Goal: Transaction & Acquisition: Purchase product/service

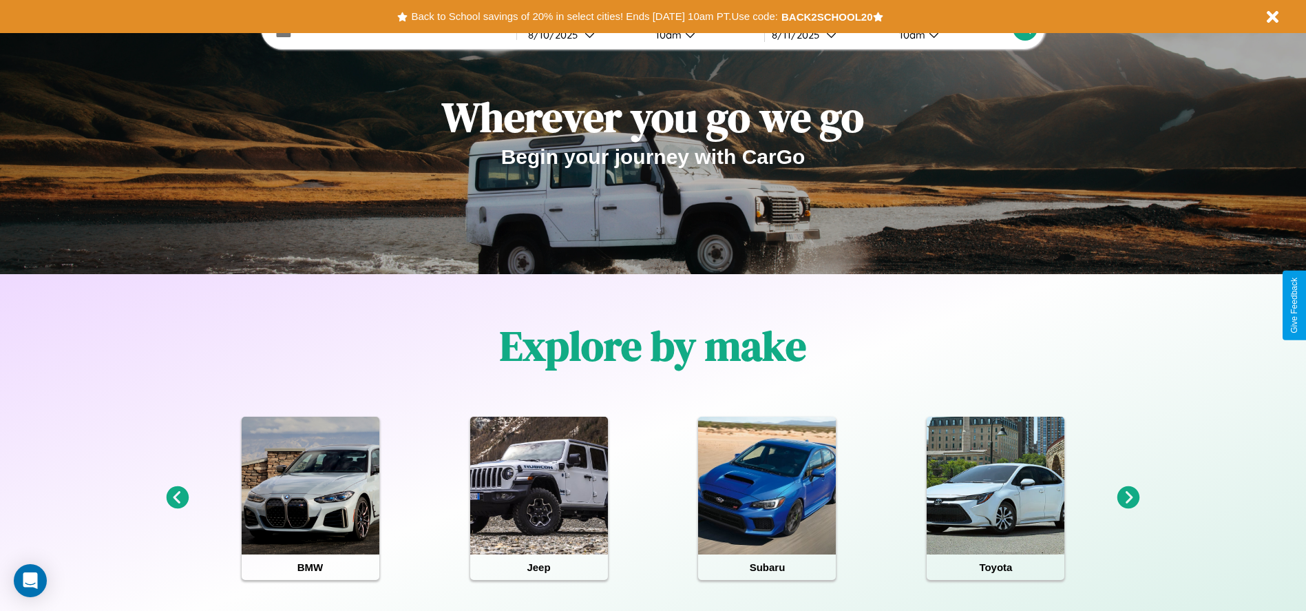
scroll to position [286, 0]
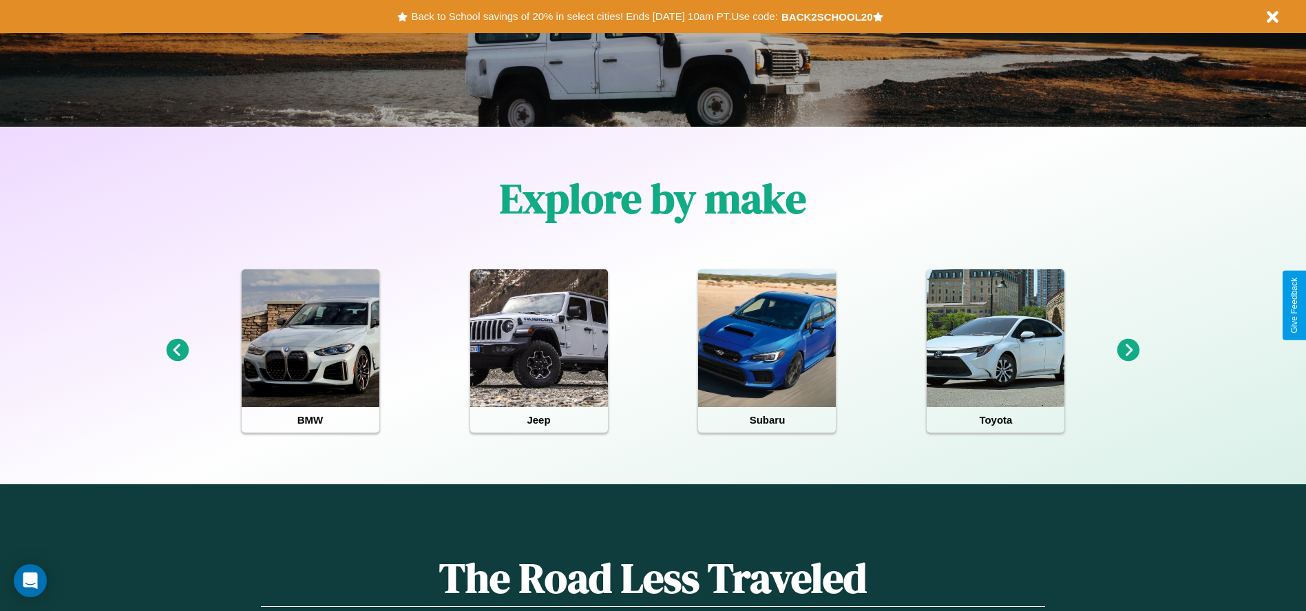
click at [1129, 351] on icon at bounding box center [1129, 350] width 23 height 23
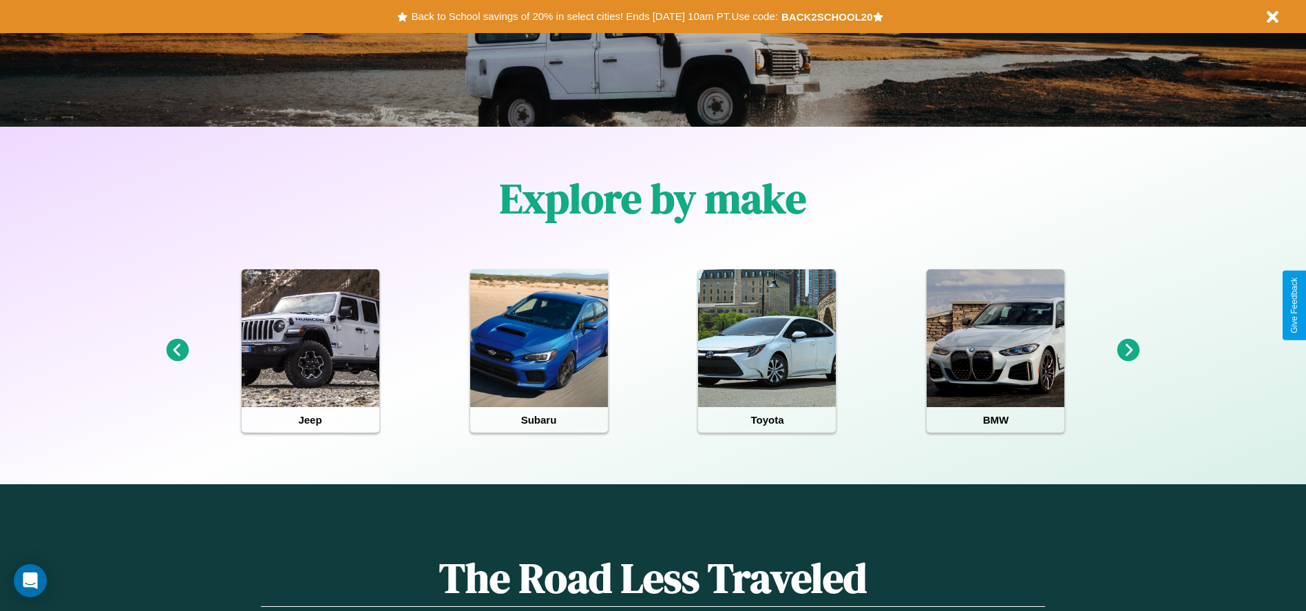
click at [1129, 351] on icon at bounding box center [1129, 350] width 23 height 23
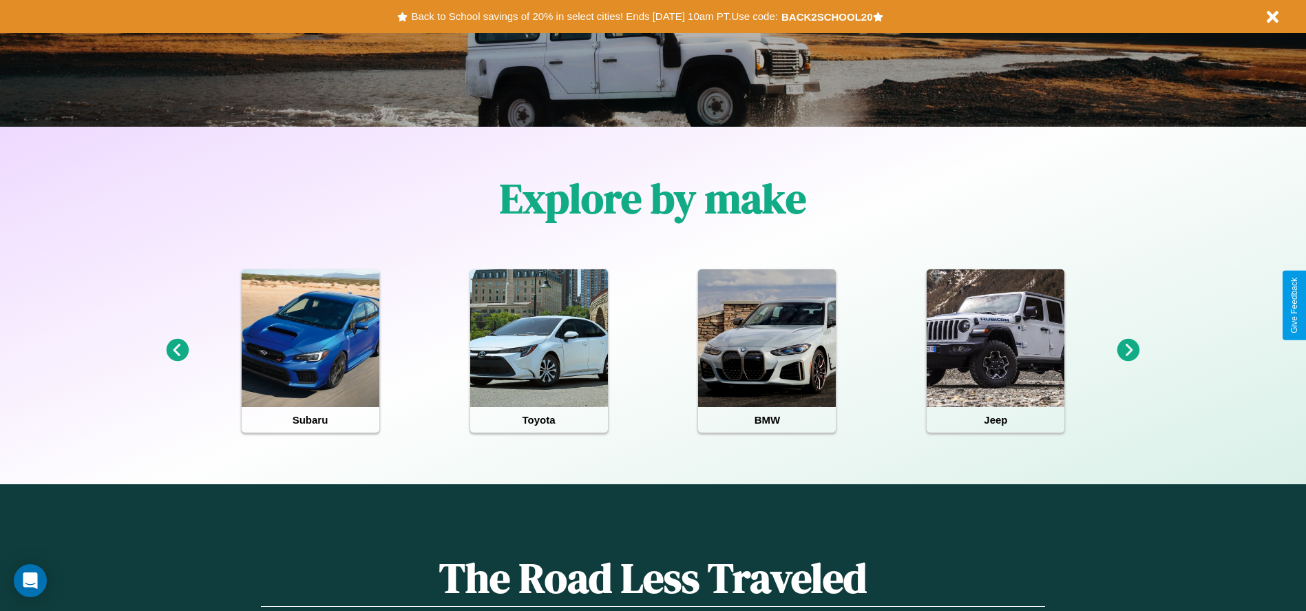
click at [1129, 351] on icon at bounding box center [1129, 350] width 23 height 23
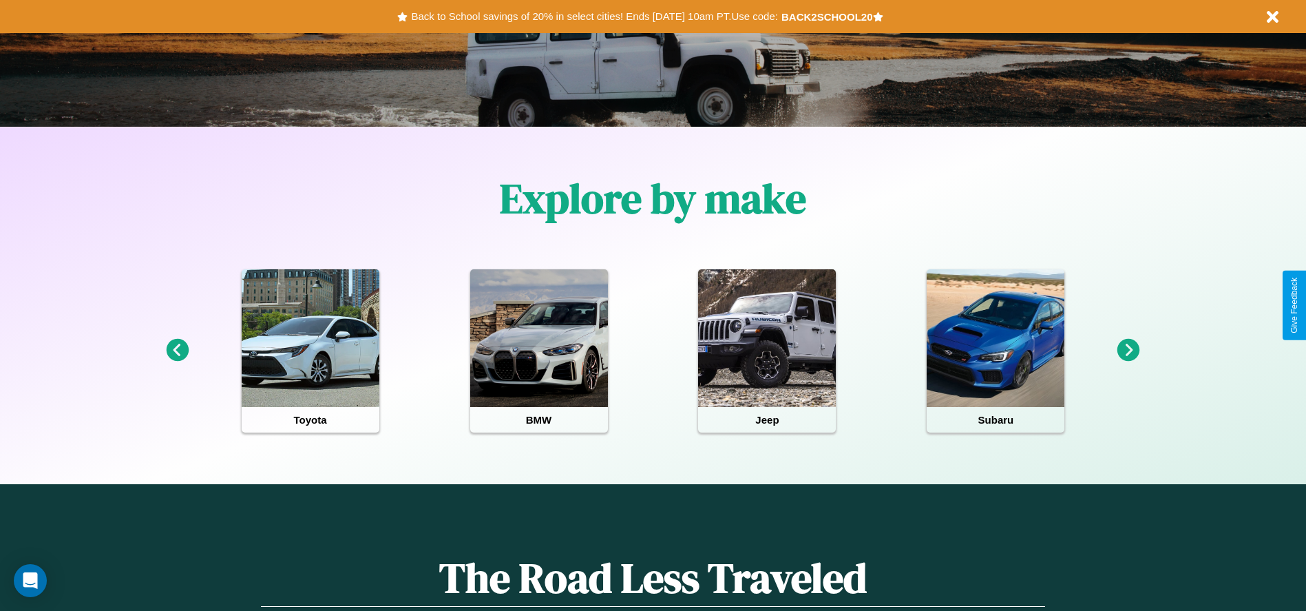
click at [177, 351] on icon at bounding box center [177, 350] width 23 height 23
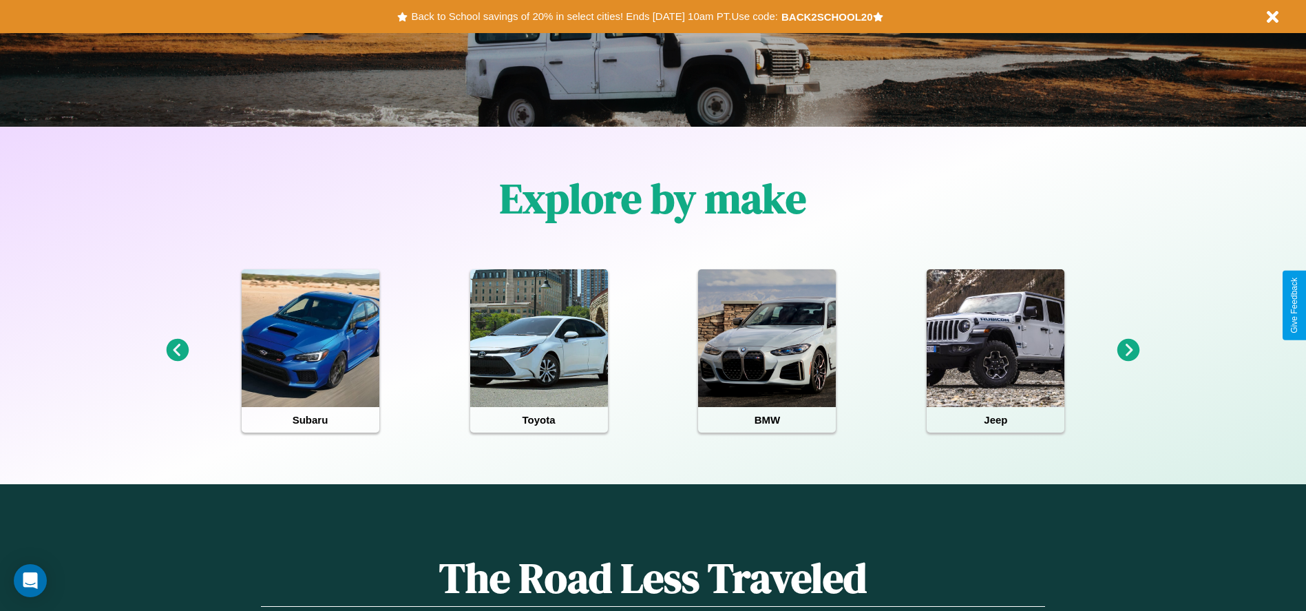
click at [1129, 351] on icon at bounding box center [1129, 350] width 23 height 23
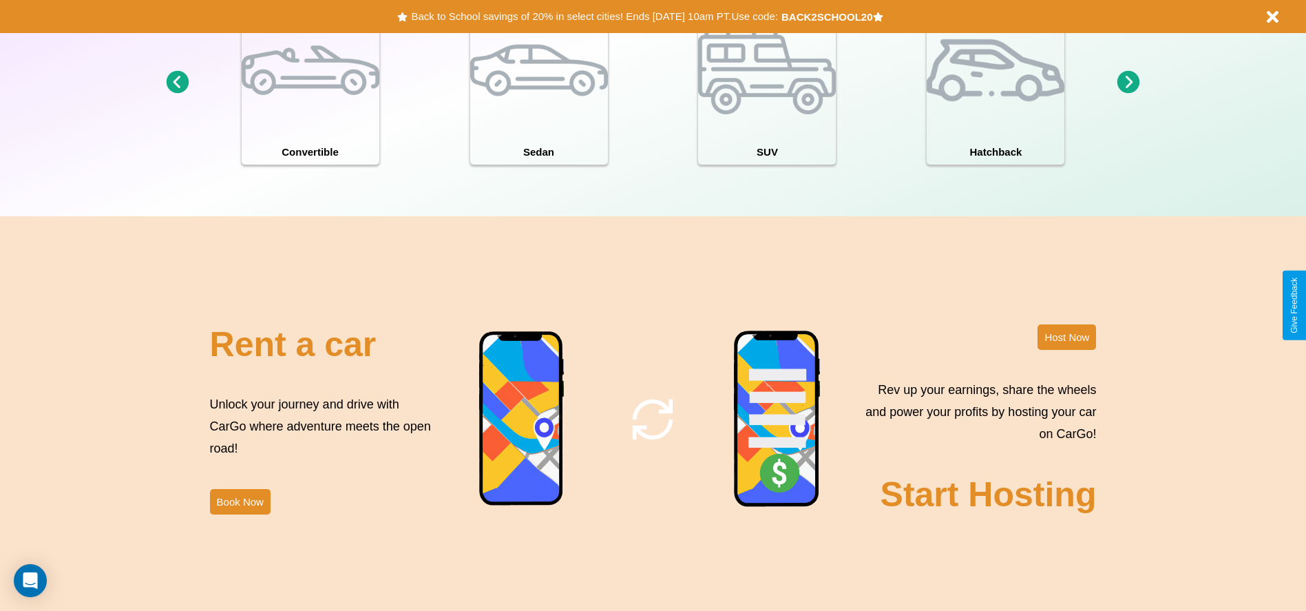
scroll to position [1666, 0]
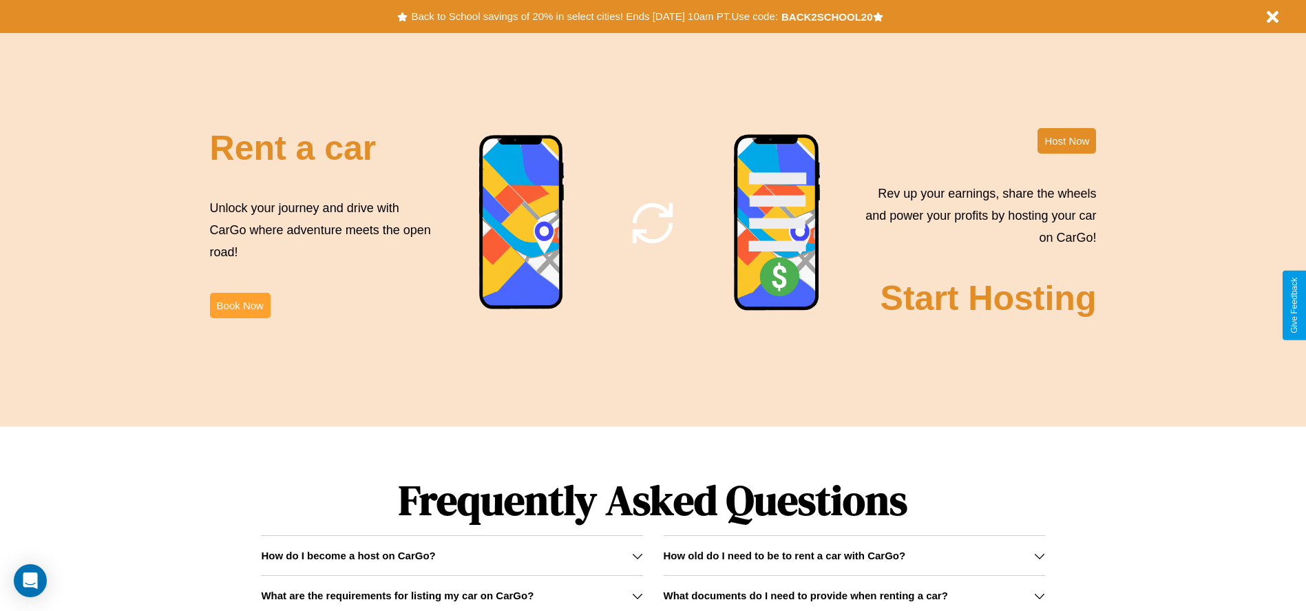
click at [240, 305] on button "Book Now" at bounding box center [240, 305] width 61 height 25
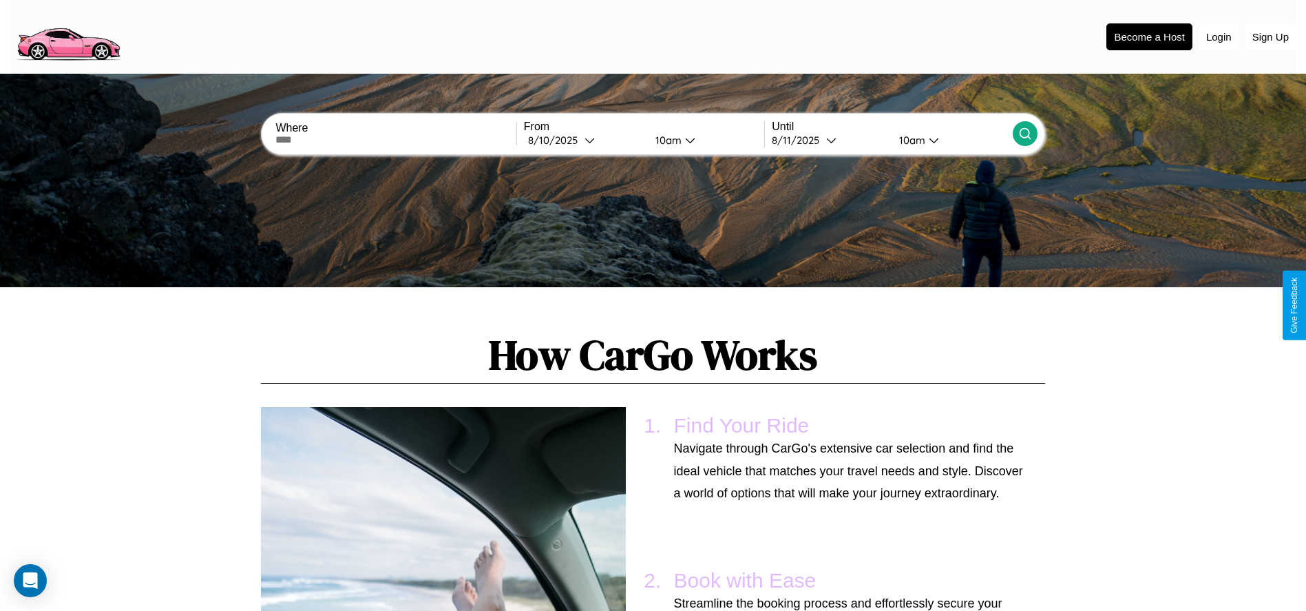
click at [396, 140] on input "text" at bounding box center [395, 139] width 240 height 11
type input "******"
click at [584, 140] on div "[DATE]" at bounding box center [556, 140] width 56 height 13
select select "*"
select select "****"
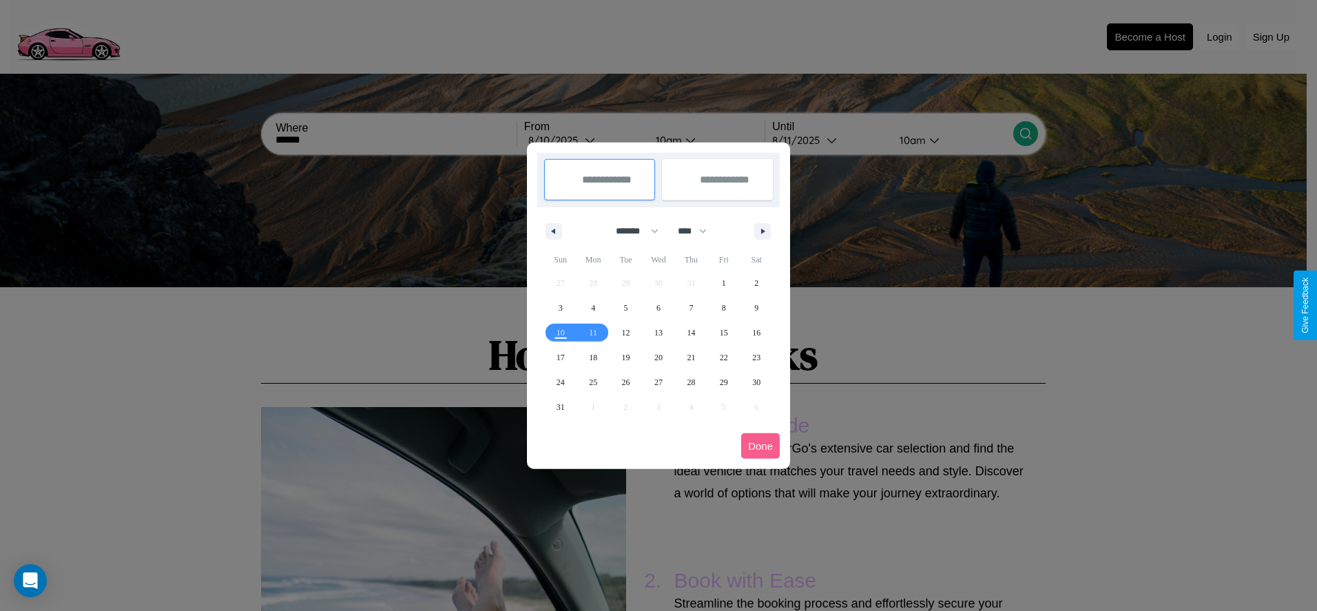
drag, startPoint x: 631, startPoint y: 231, endPoint x: 658, endPoint y: 276, distance: 53.1
click at [631, 231] on select "******* ******** ***** ***** *** **** **** ****** ********* ******* ******** **…" at bounding box center [634, 231] width 59 height 23
select select "*"
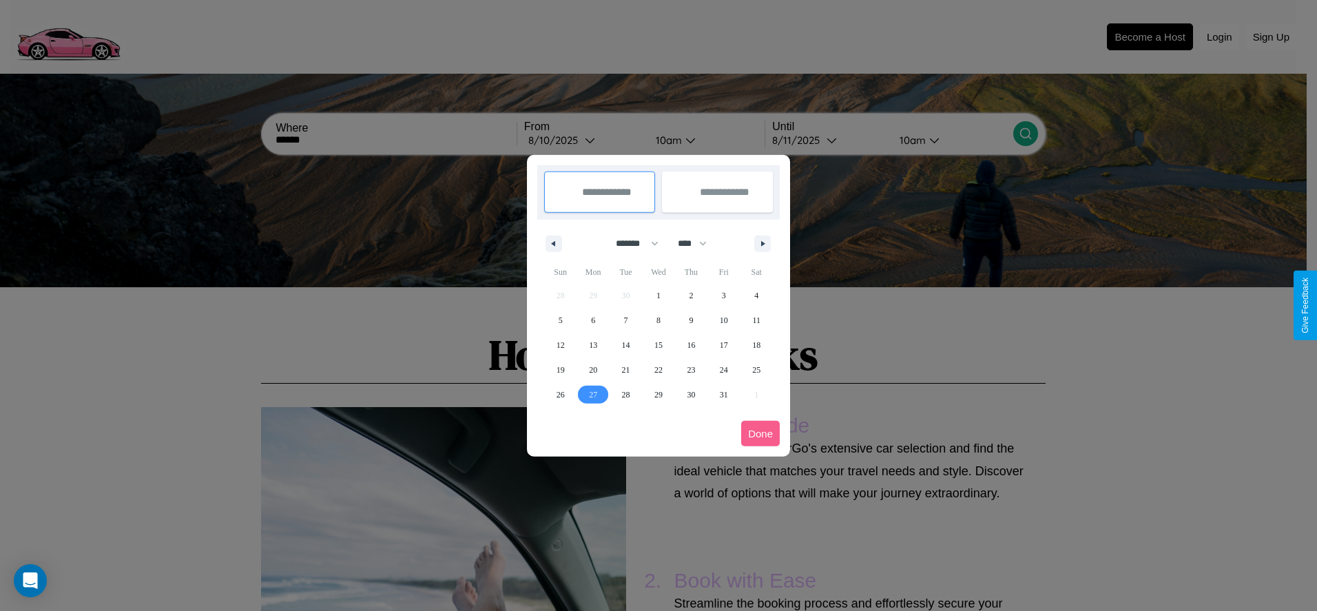
click at [593, 394] on span "27" at bounding box center [593, 394] width 8 height 25
type input "**********"
click at [762, 243] on icon "button" at bounding box center [765, 244] width 7 height 6
select select "**"
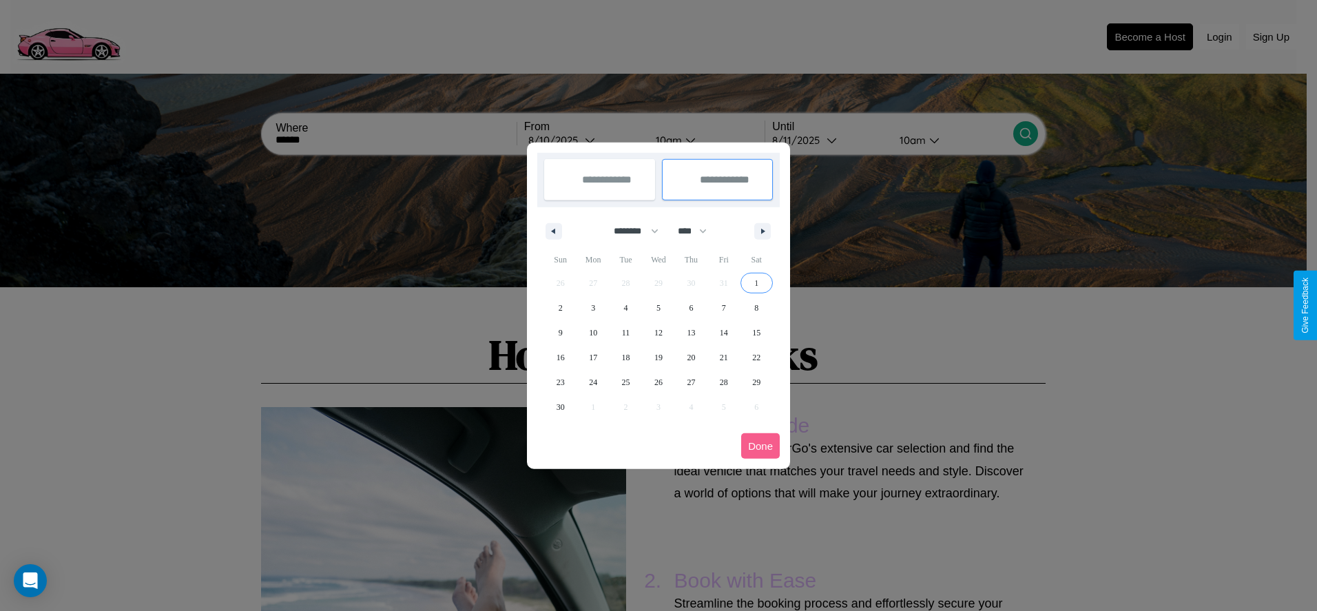
click at [756, 282] on span "1" at bounding box center [756, 283] width 4 height 25
type input "**********"
select select "*"
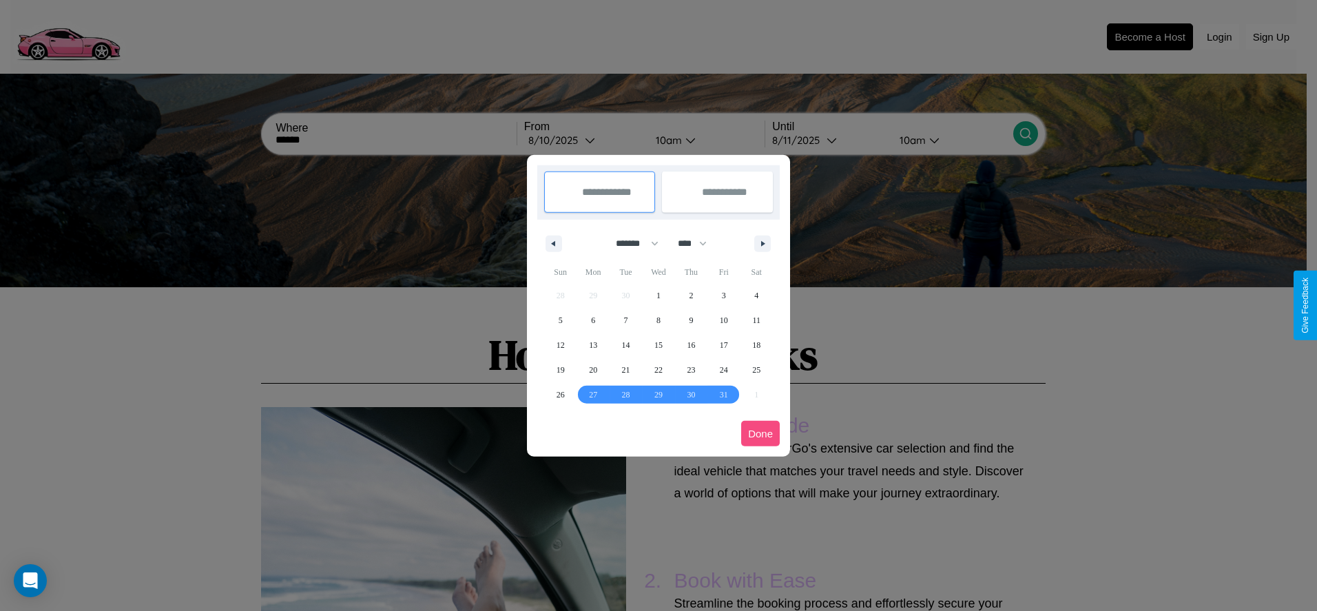
click at [760, 433] on button "Done" at bounding box center [760, 433] width 39 height 25
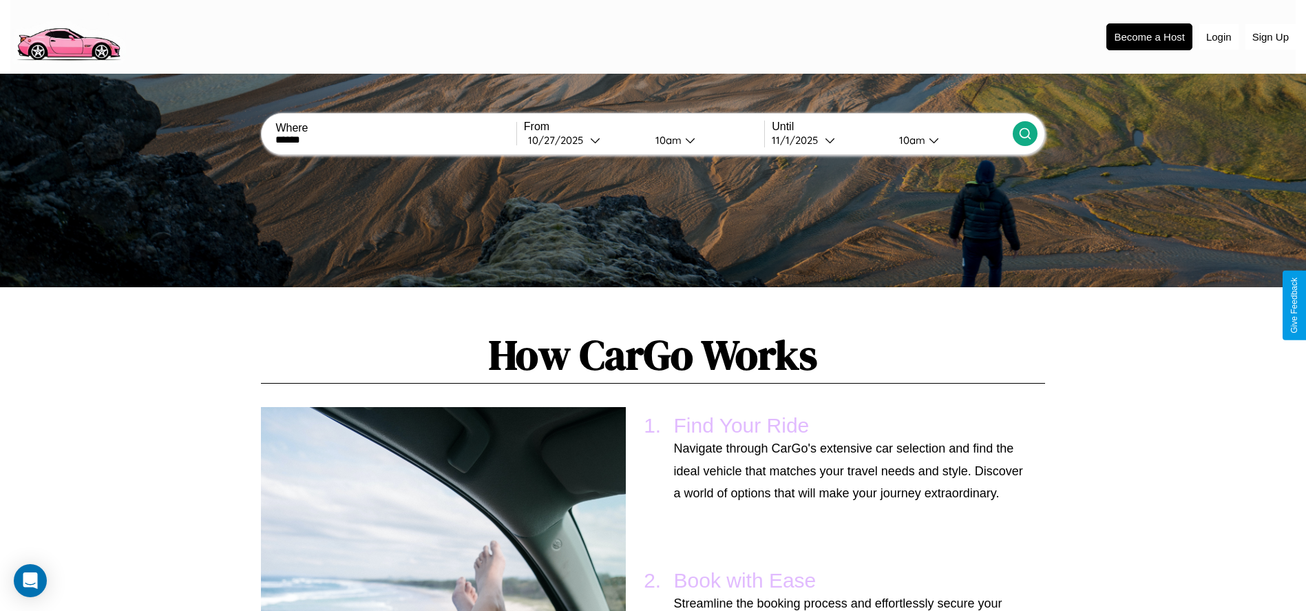
click at [1025, 134] on icon at bounding box center [1026, 134] width 14 height 14
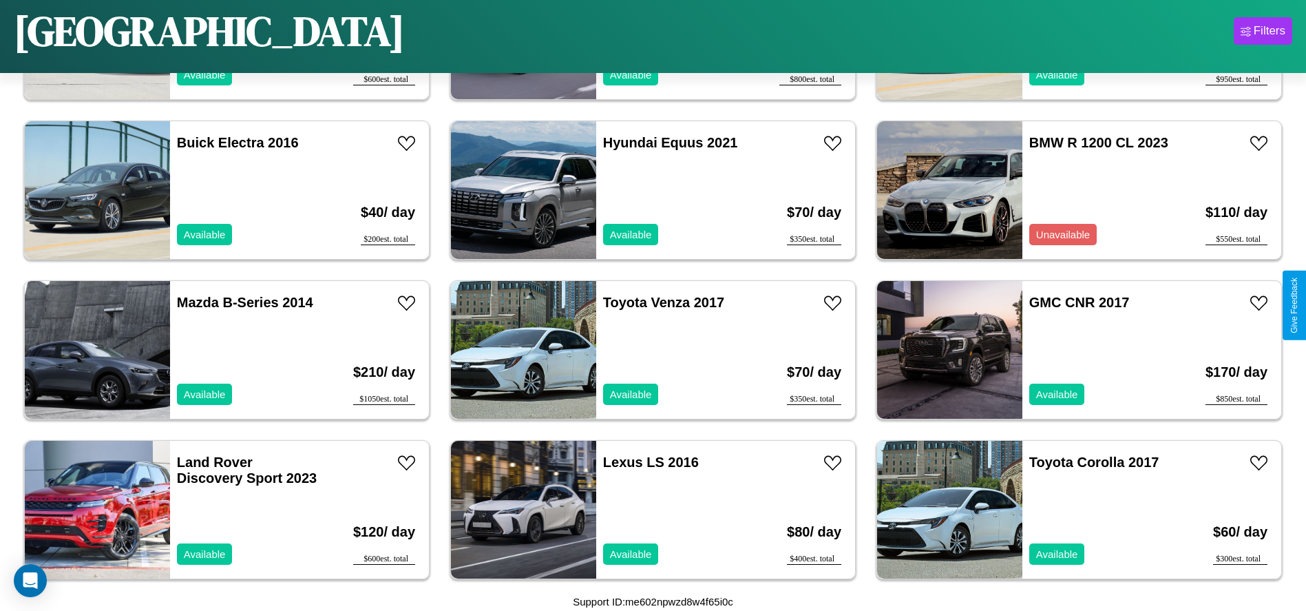
scroll to position [1751, 0]
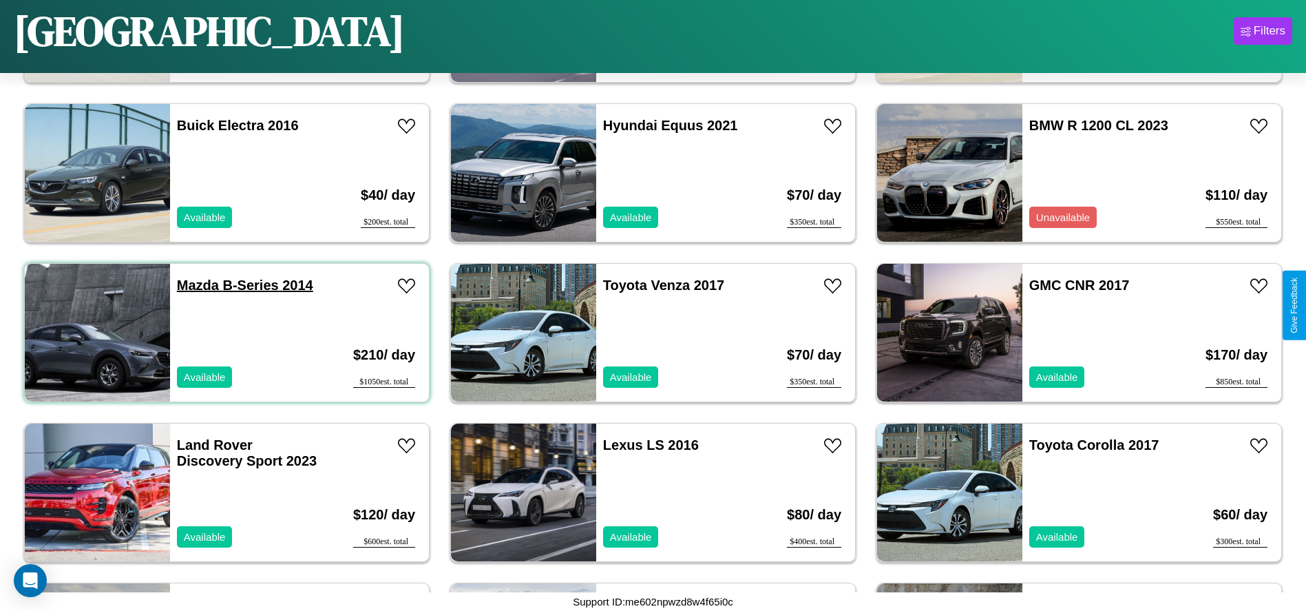
click at [196, 285] on link "Mazda B-Series 2014" at bounding box center [245, 285] width 136 height 15
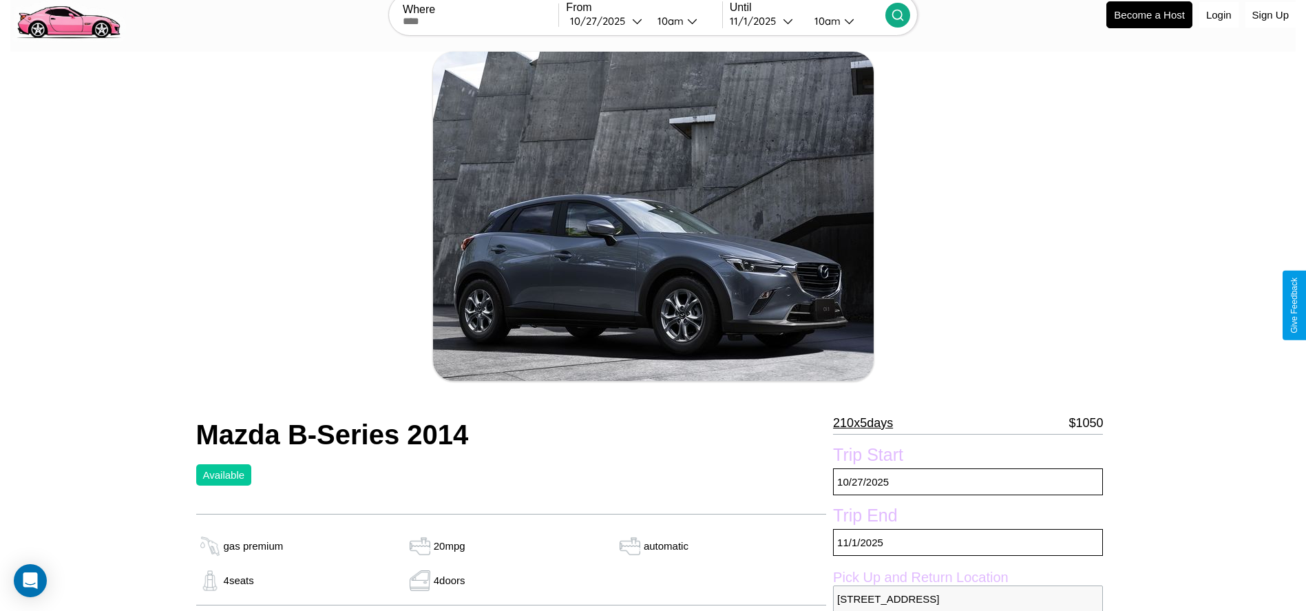
scroll to position [453, 0]
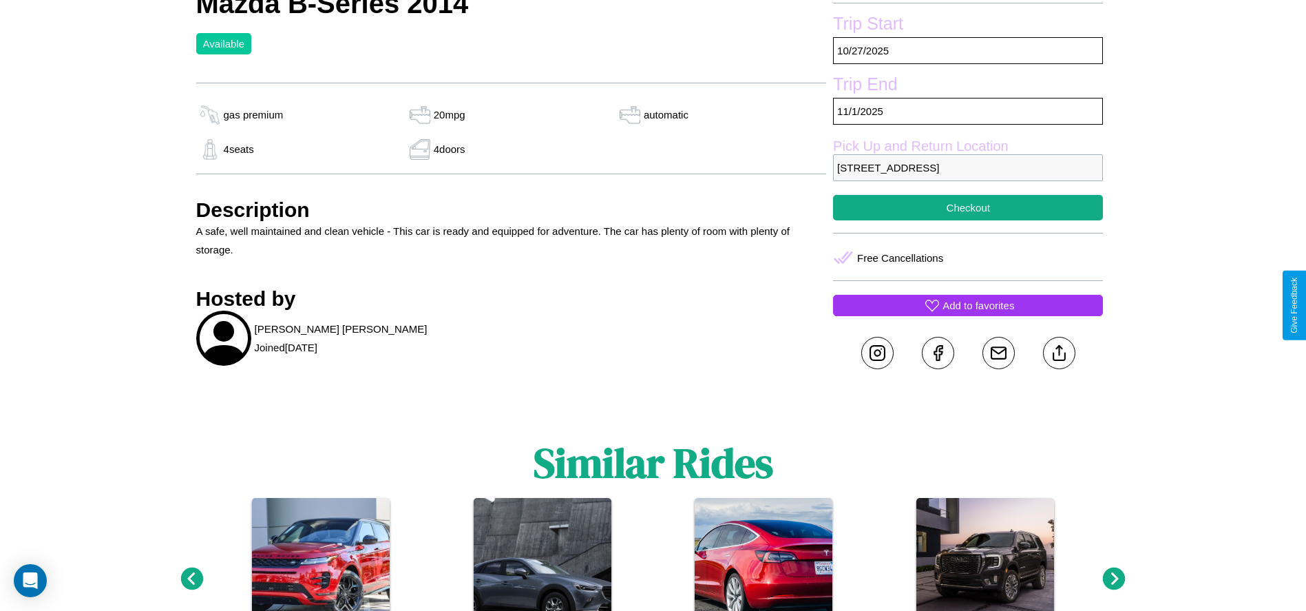
click at [968, 305] on p "Add to favorites" at bounding box center [979, 305] width 72 height 19
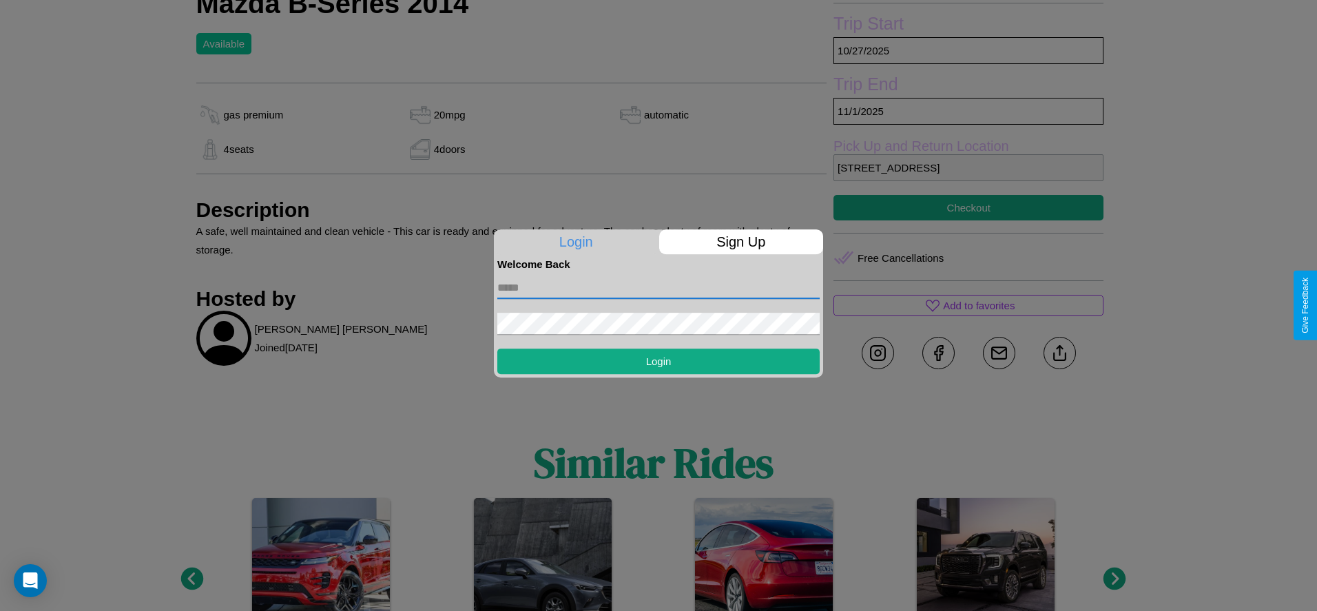
click at [658, 287] on input "text" at bounding box center [658, 288] width 322 height 22
type input "**********"
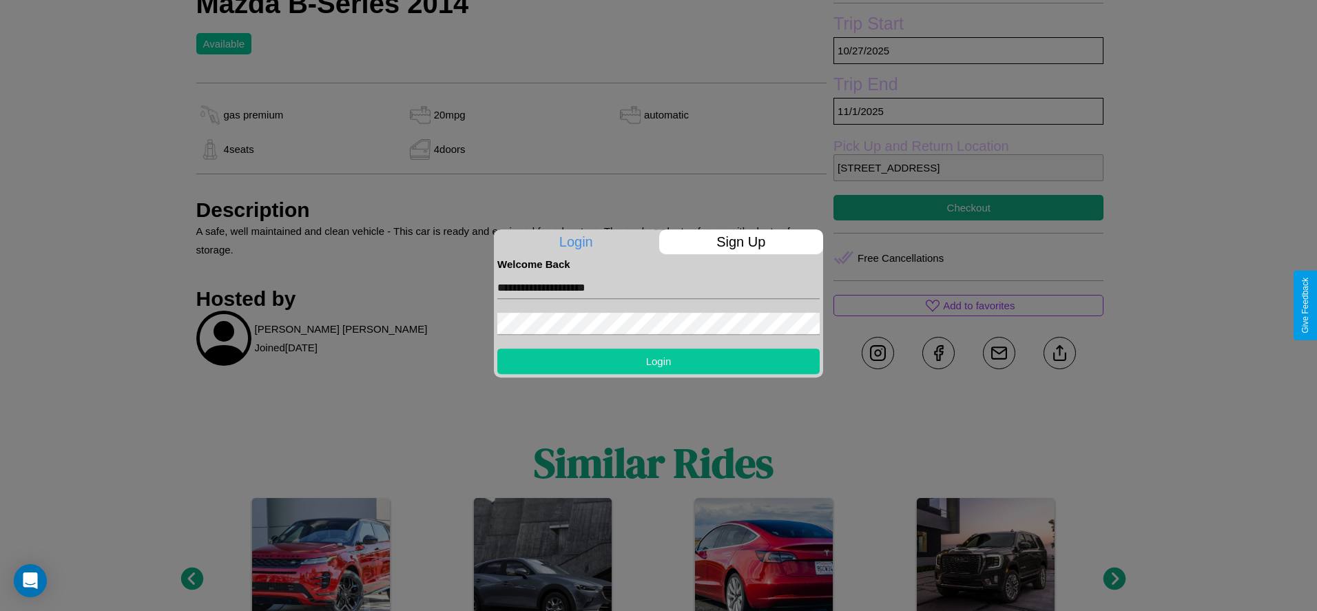
click at [658, 361] on button "Login" at bounding box center [658, 360] width 322 height 25
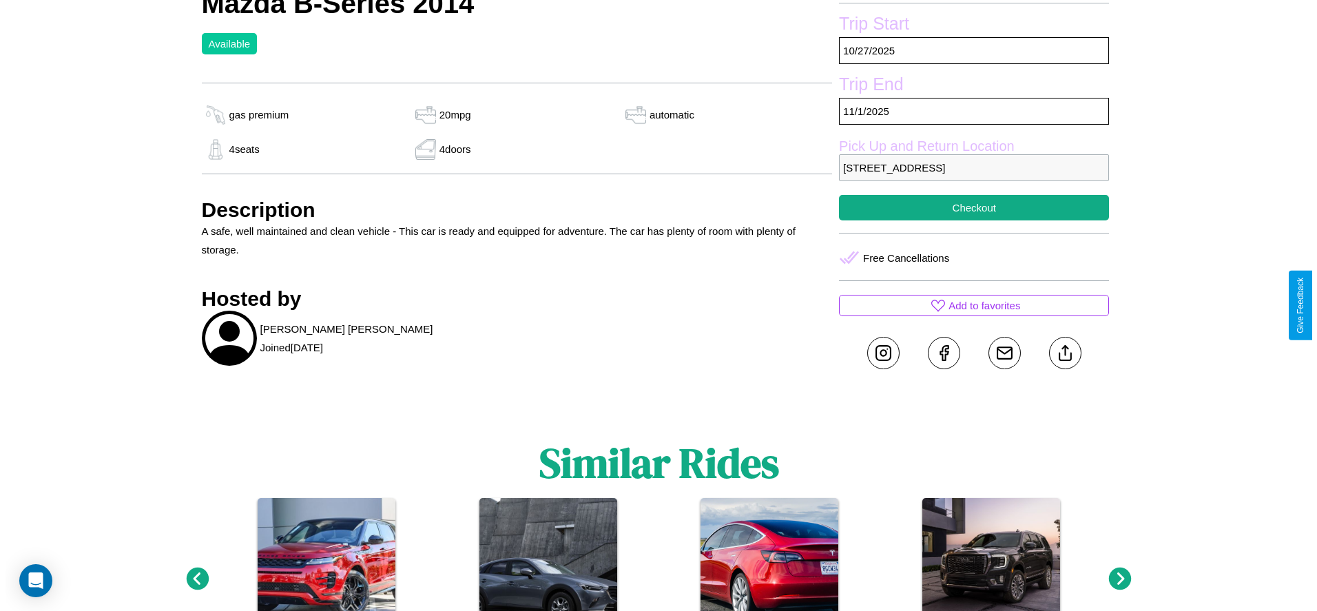
scroll to position [198, 0]
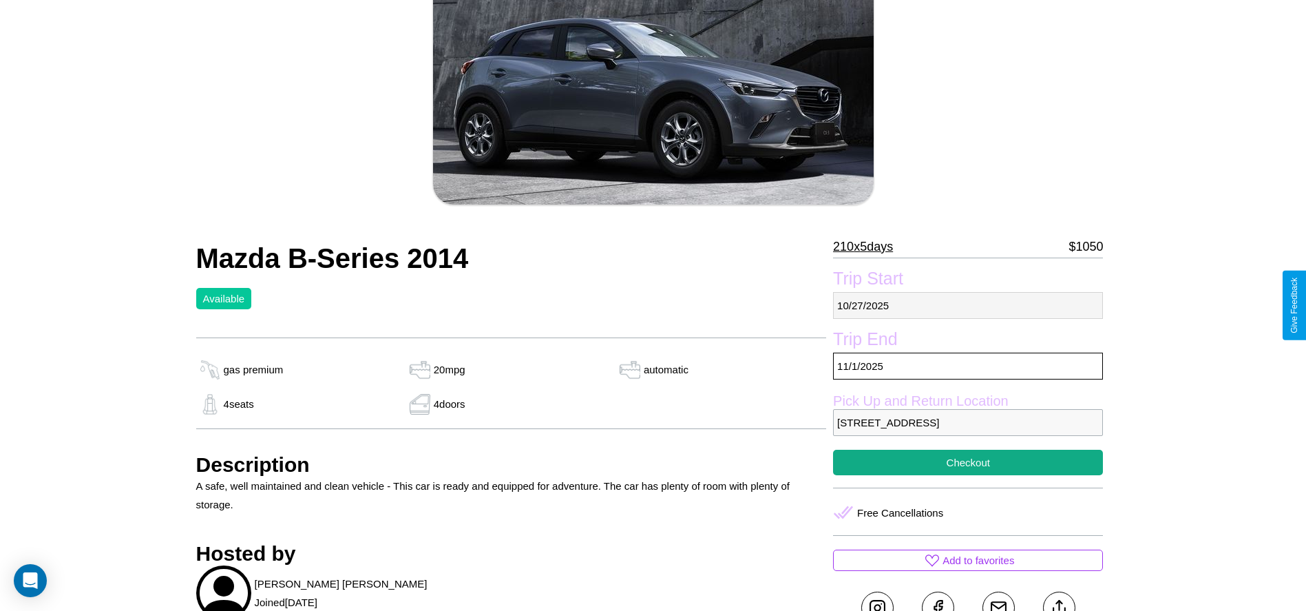
click at [968, 305] on p "10 / 27 / 2025" at bounding box center [968, 305] width 270 height 27
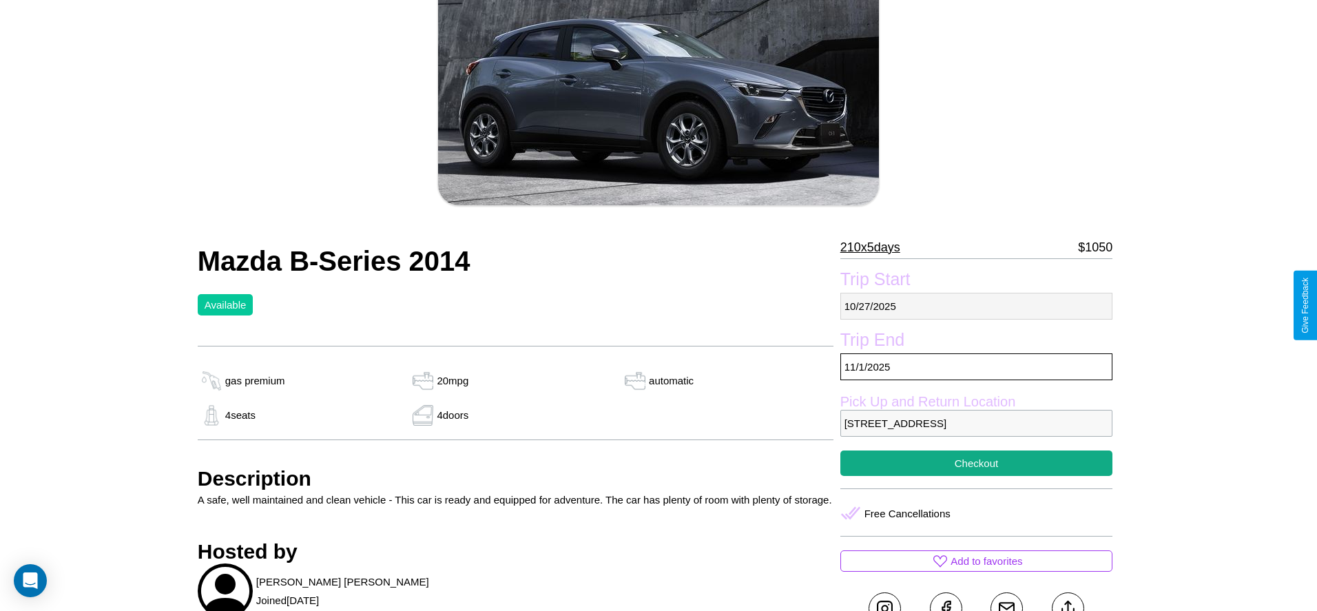
select select "*"
select select "****"
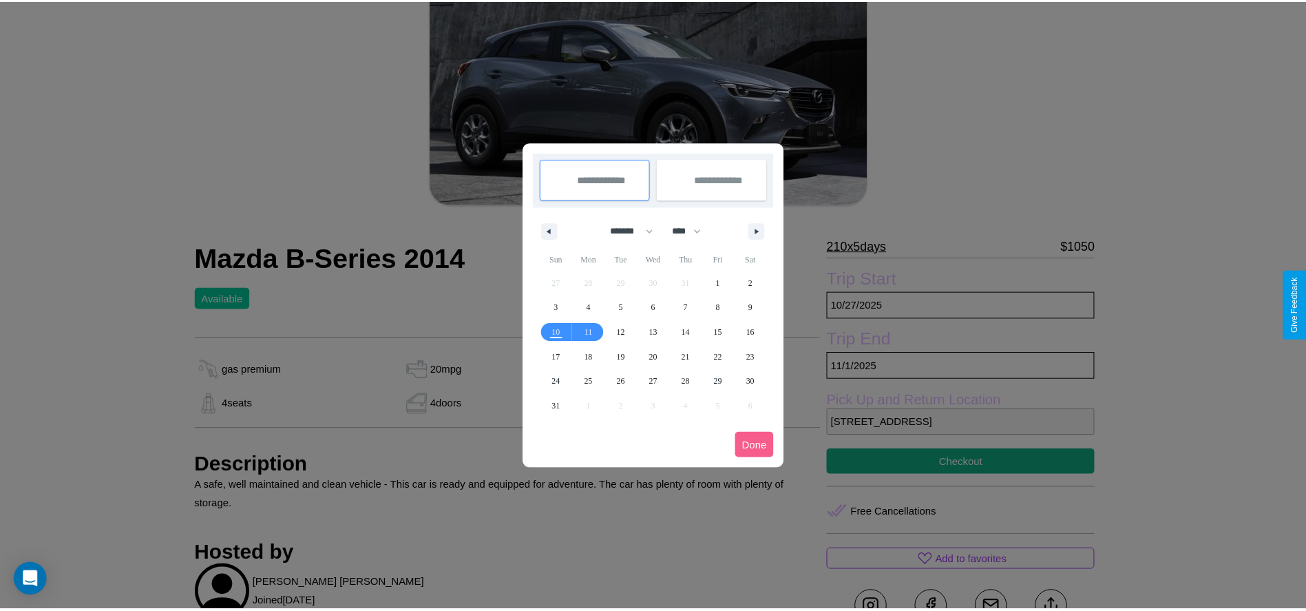
scroll to position [0, 0]
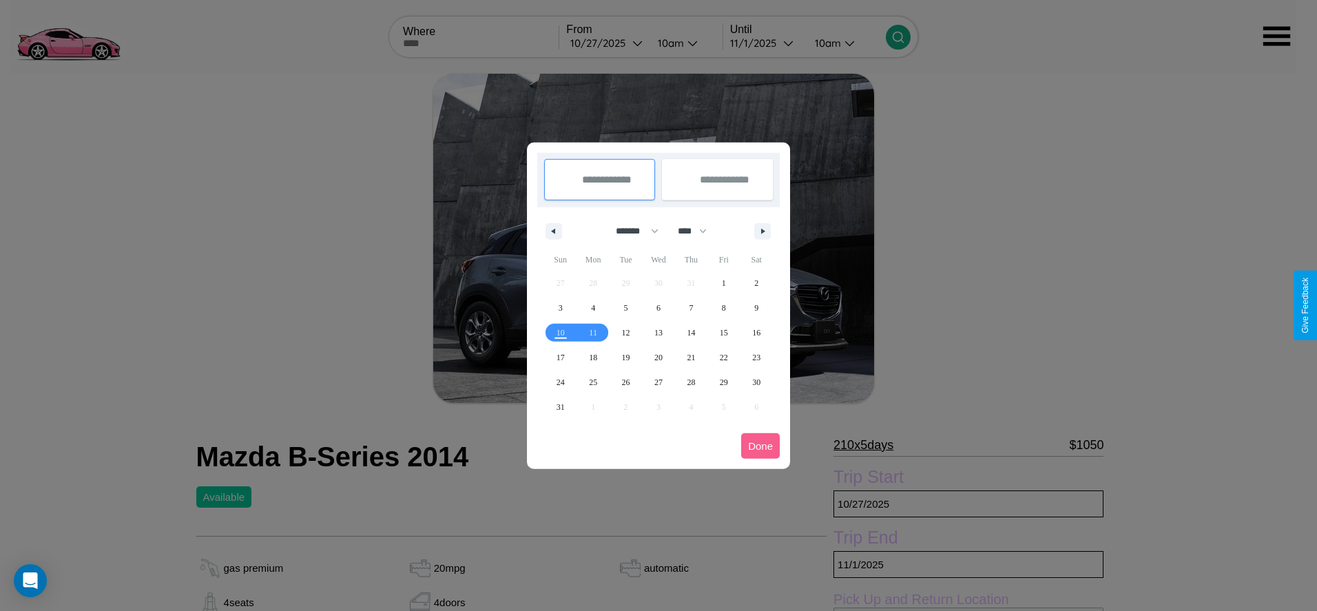
click at [607, 43] on div at bounding box center [658, 305] width 1317 height 611
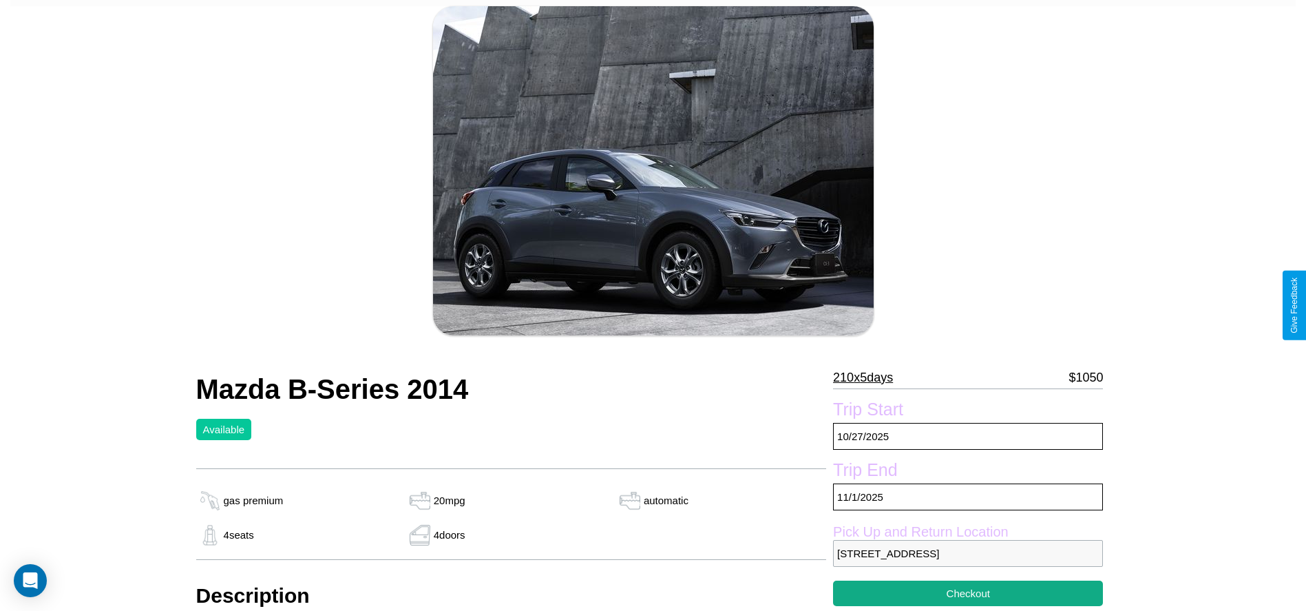
scroll to position [140, 0]
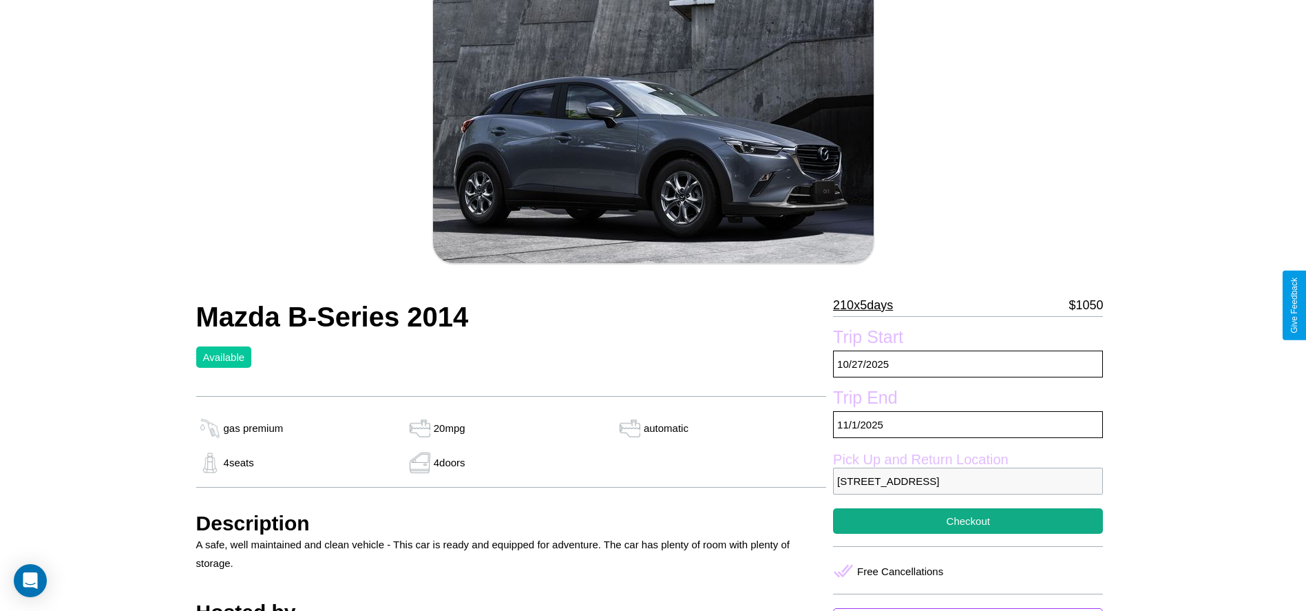
click at [868, 305] on p "210 x 5 days" at bounding box center [863, 305] width 60 height 22
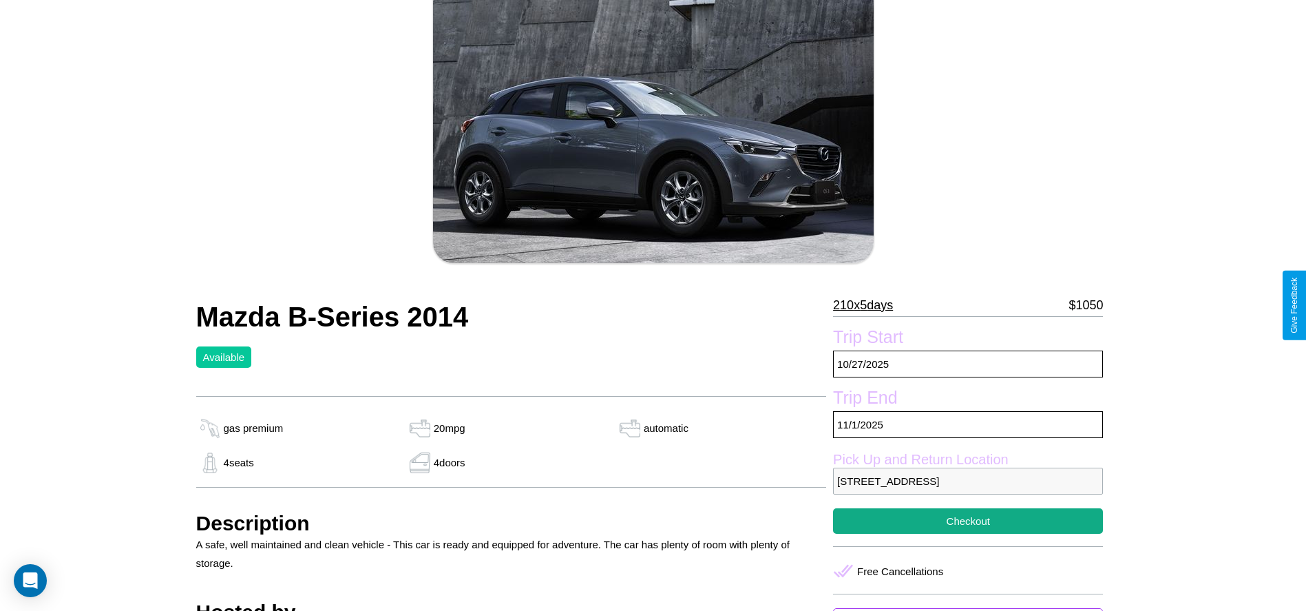
click at [868, 305] on p "210 x 5 days" at bounding box center [863, 305] width 60 height 22
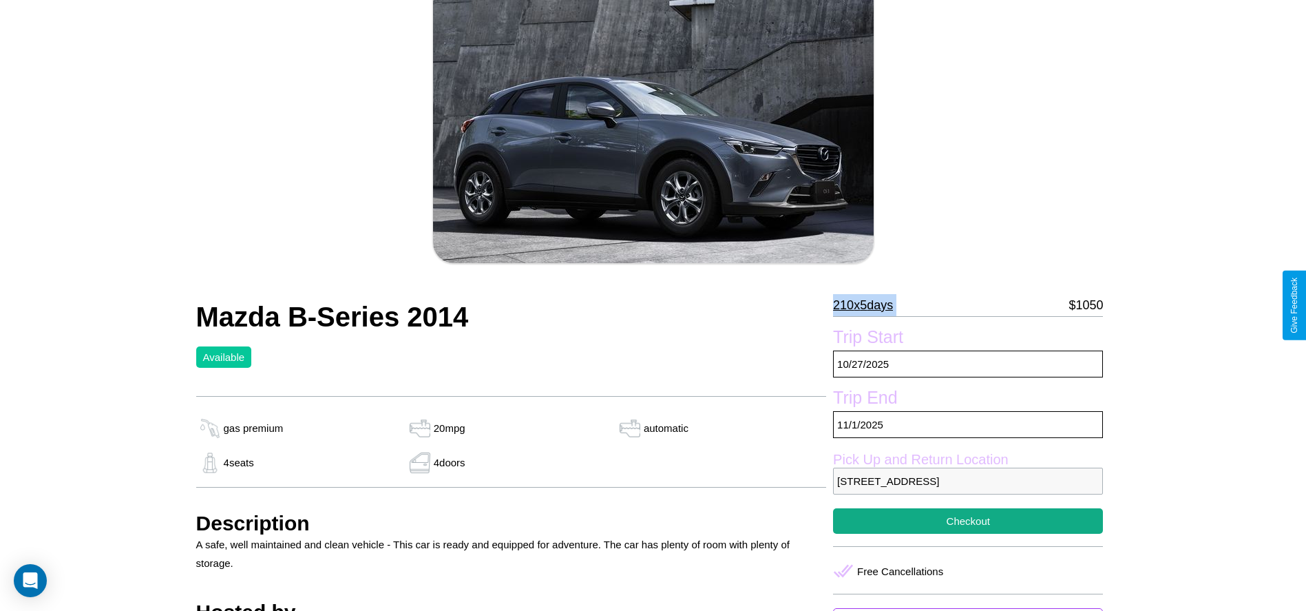
click at [868, 305] on p "210 x 5 days" at bounding box center [863, 305] width 60 height 22
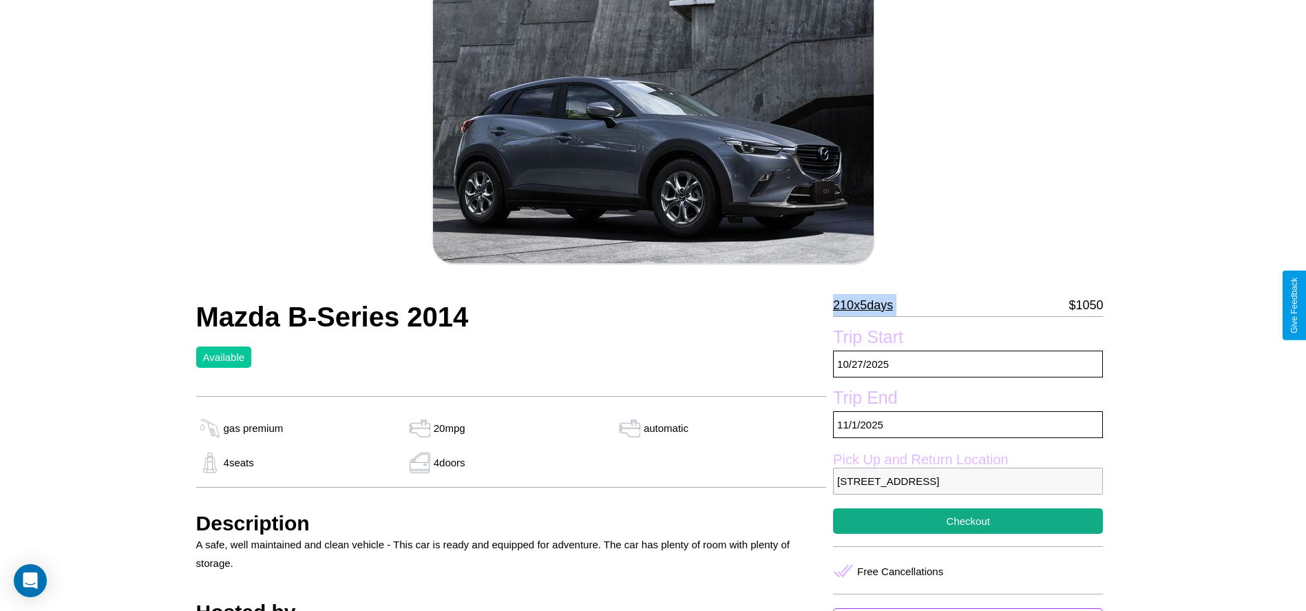
click at [868, 305] on p "210 x 5 days" at bounding box center [863, 305] width 60 height 22
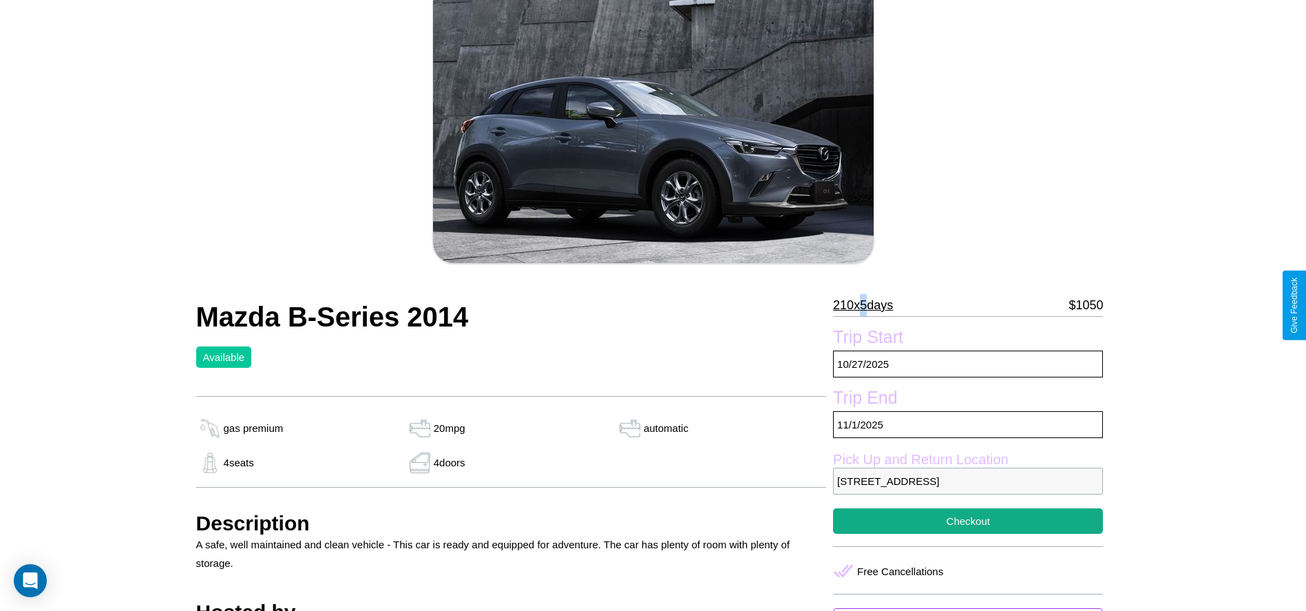
click at [868, 305] on p "210 x 5 days" at bounding box center [863, 305] width 60 height 22
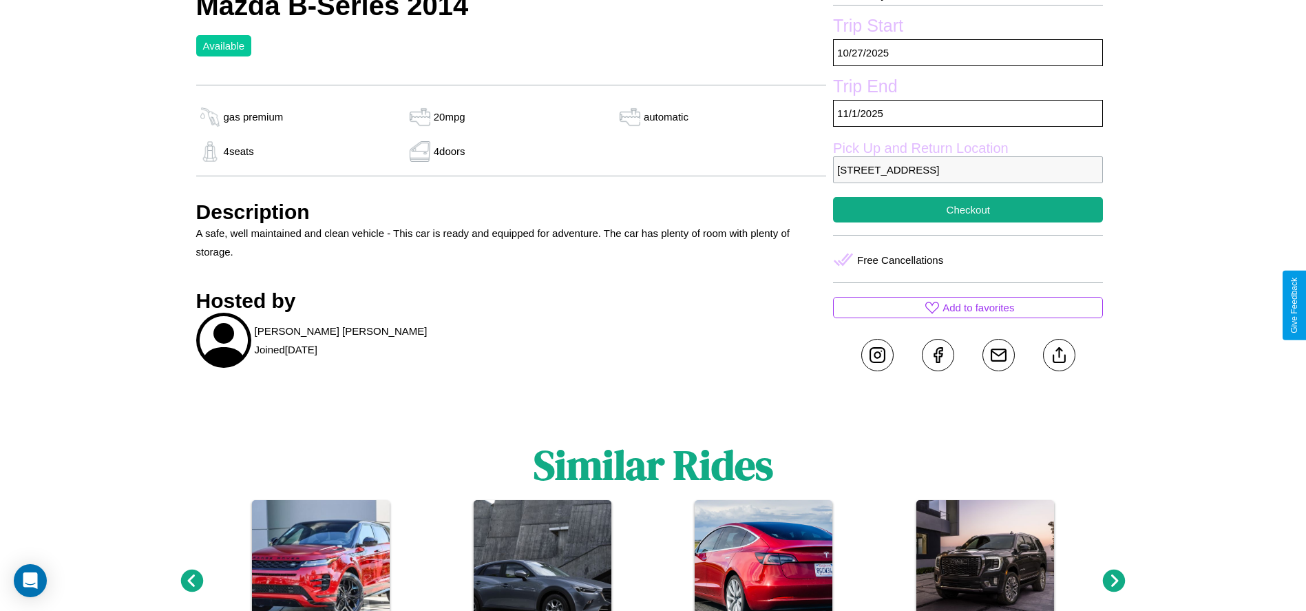
scroll to position [501, 0]
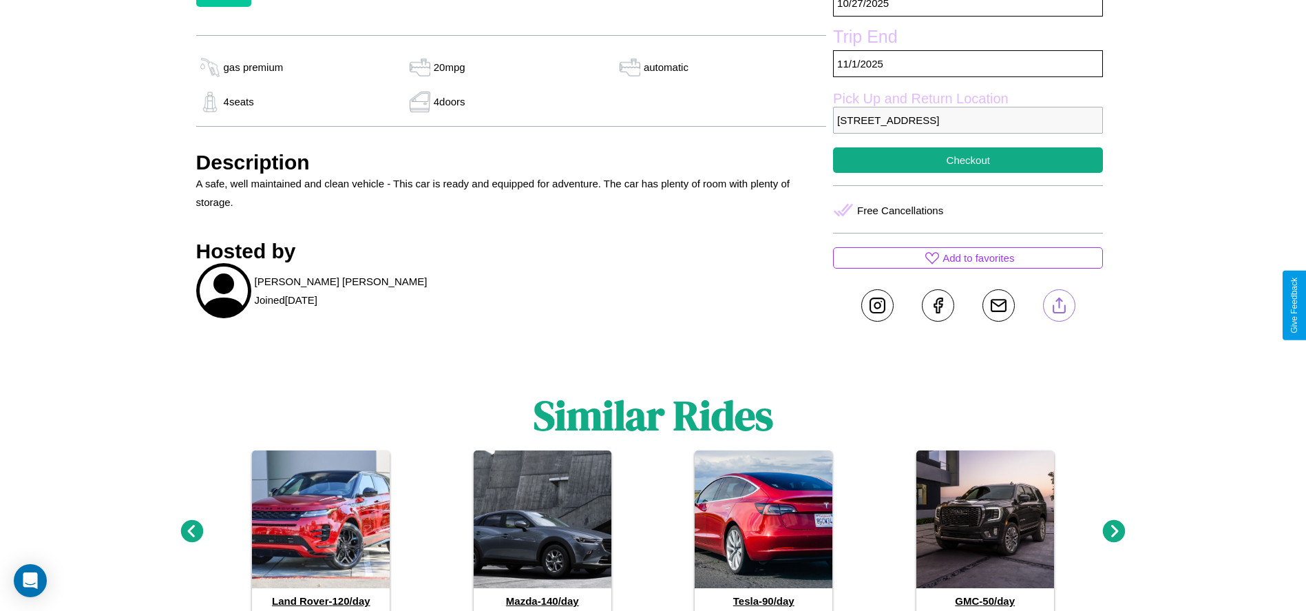
click at [1059, 305] on line at bounding box center [1059, 303] width 0 height 10
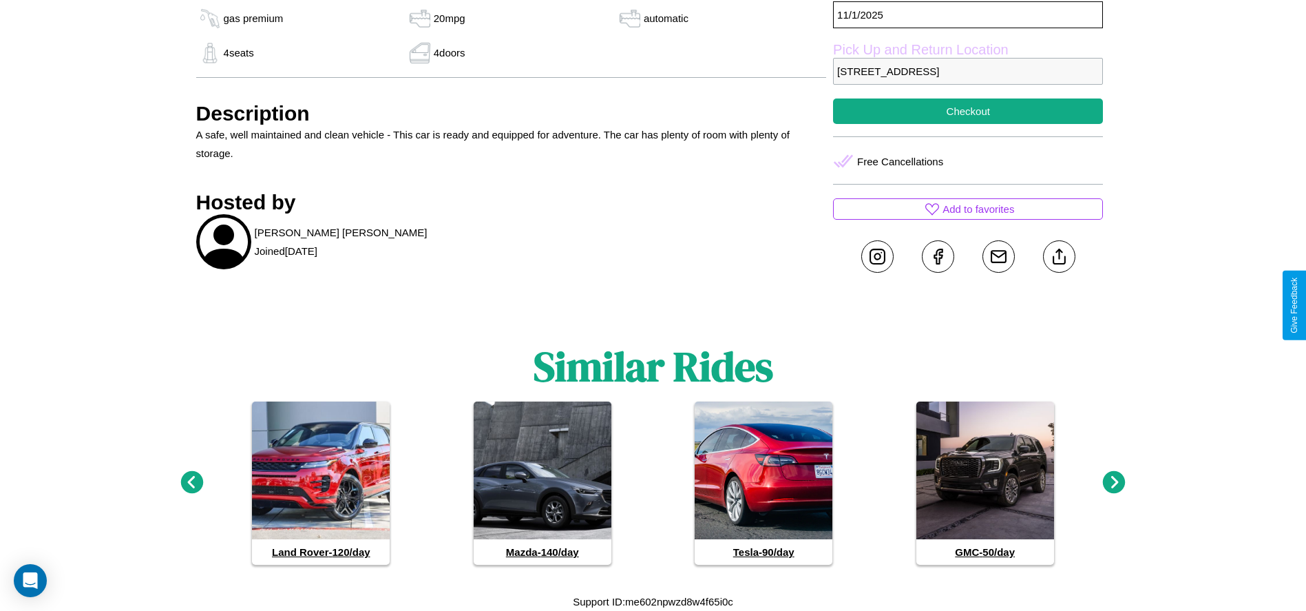
click at [1114, 483] on icon at bounding box center [1114, 482] width 23 height 23
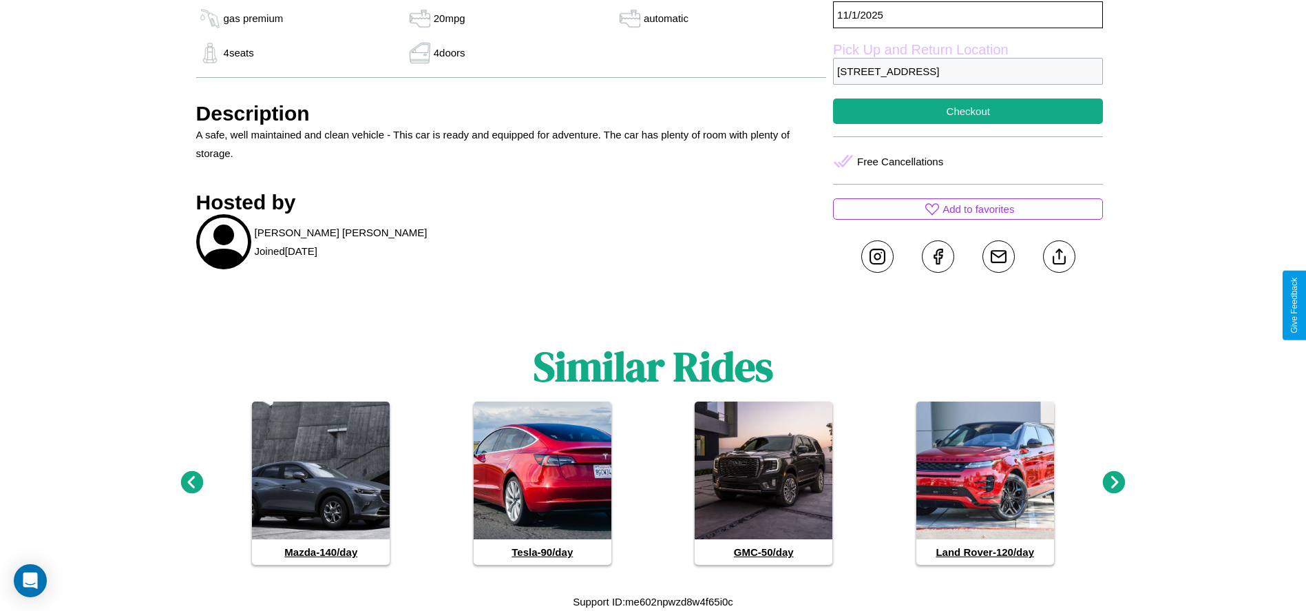
click at [191, 483] on icon at bounding box center [191, 482] width 23 height 23
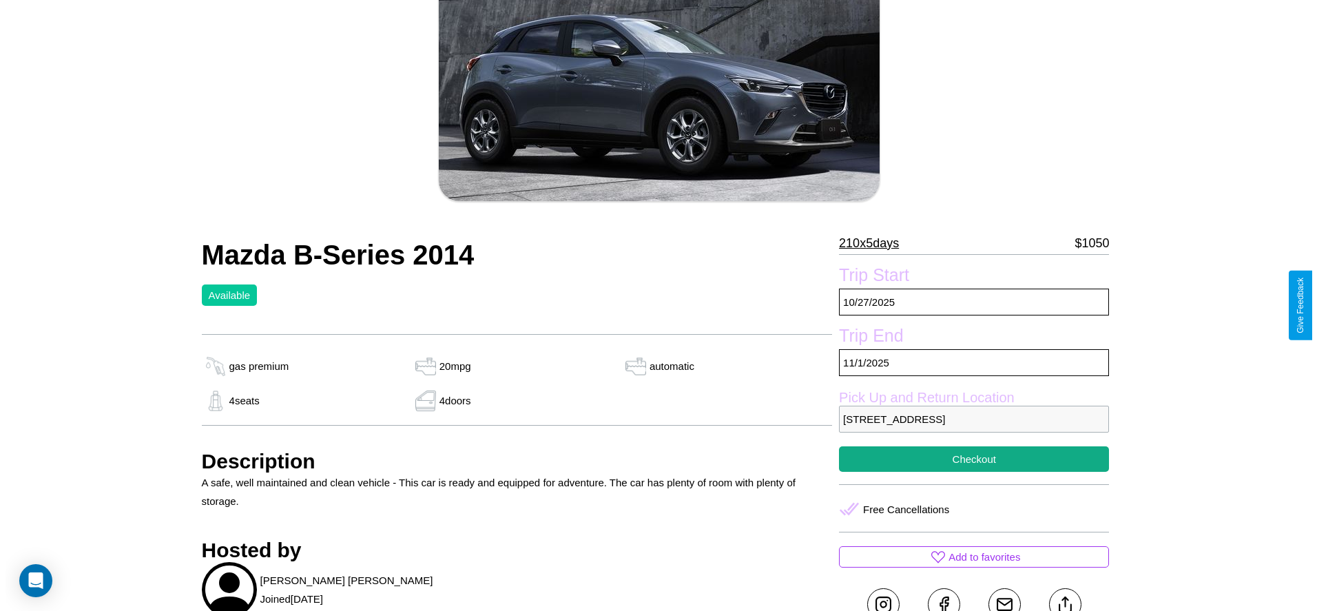
scroll to position [198, 0]
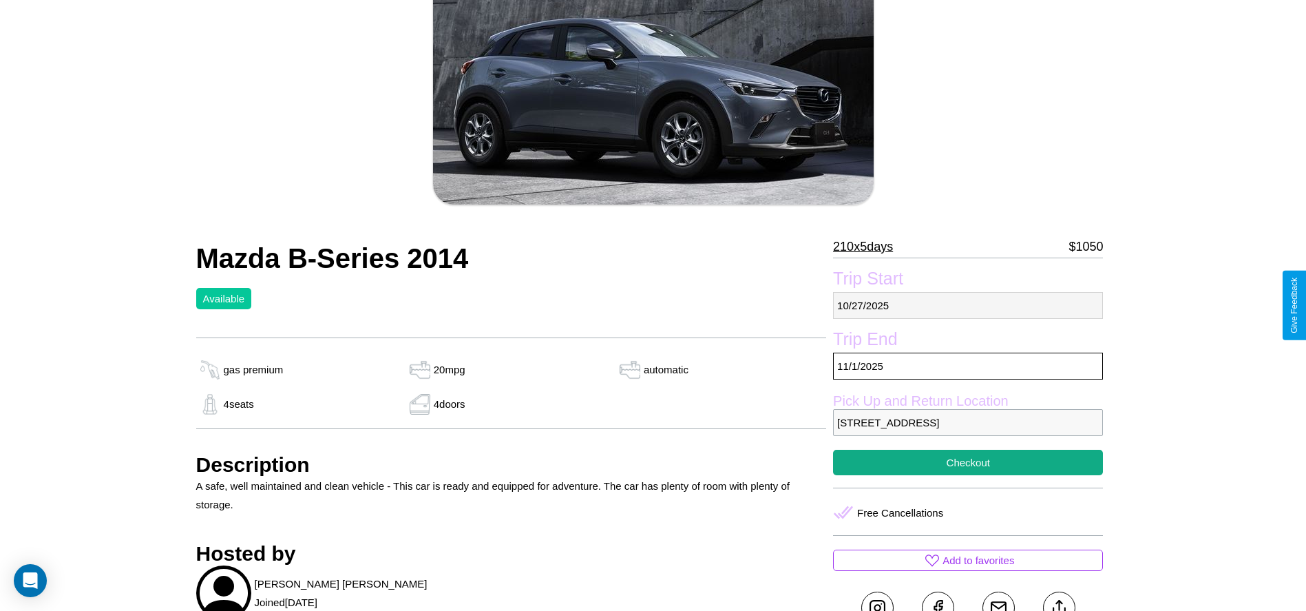
click at [968, 305] on p "10 / 27 / 2025" at bounding box center [968, 305] width 270 height 27
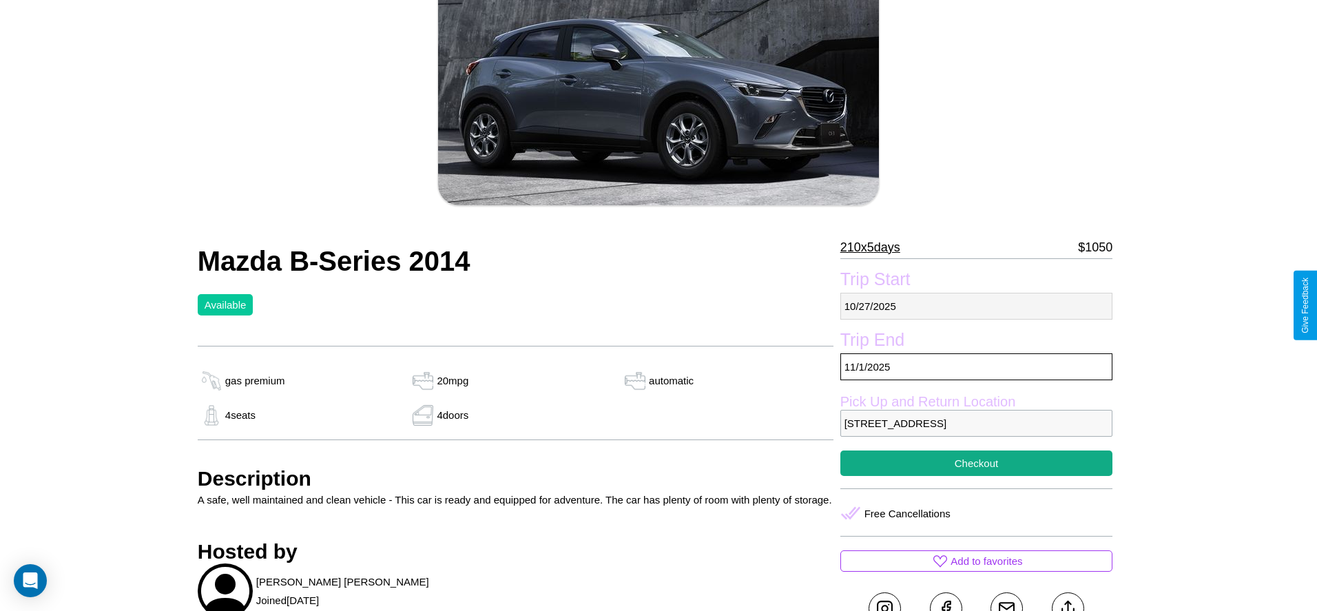
select select "*"
select select "****"
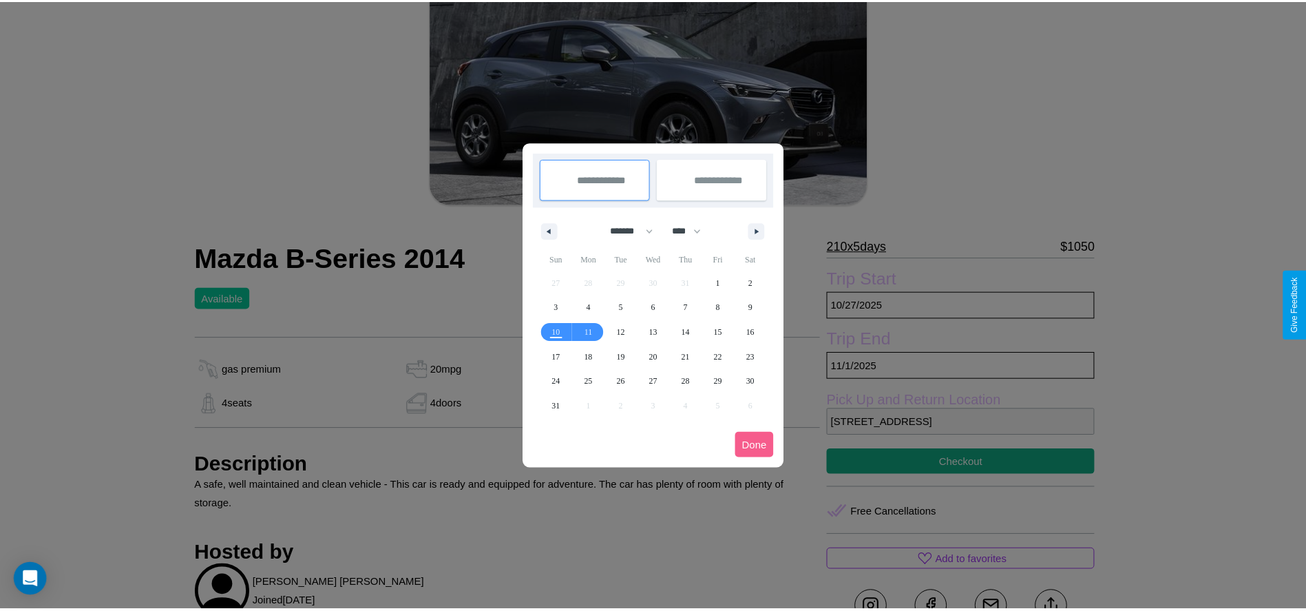
scroll to position [0, 0]
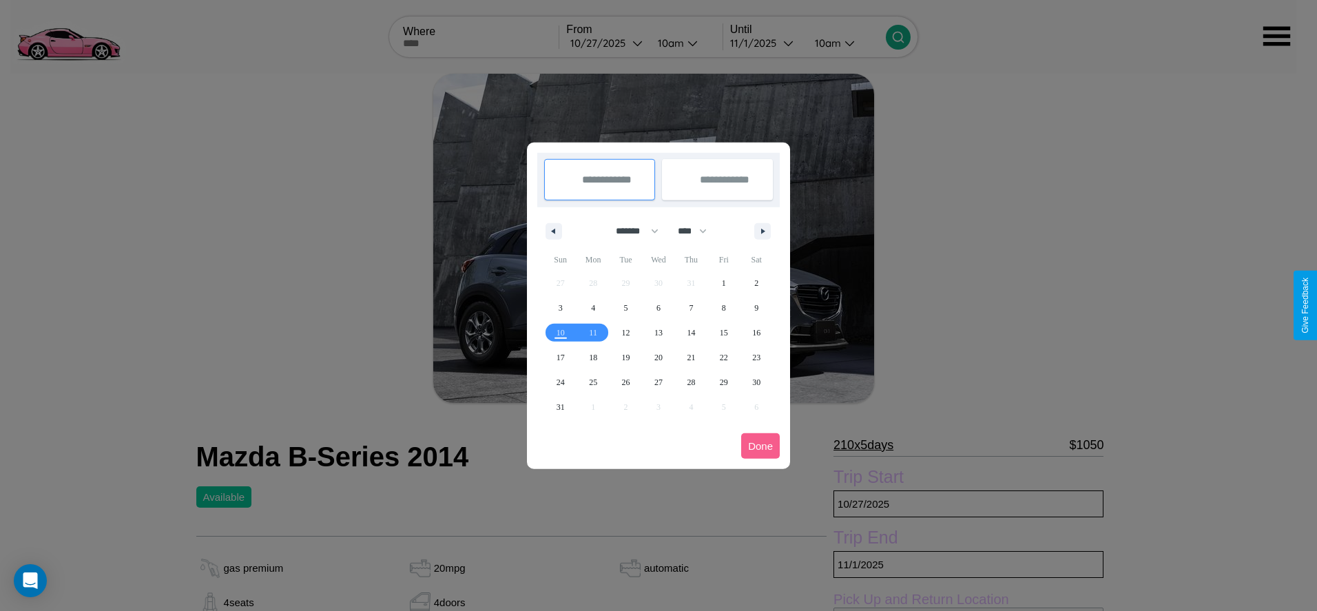
click at [607, 43] on div at bounding box center [658, 305] width 1317 height 611
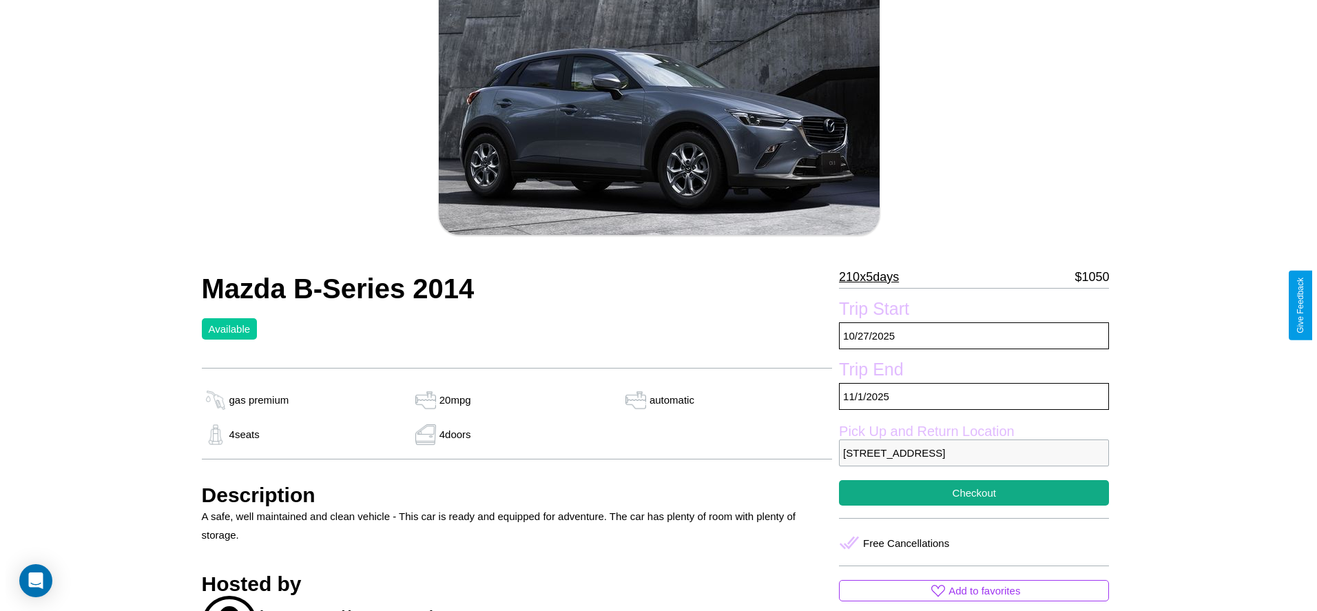
scroll to position [355, 0]
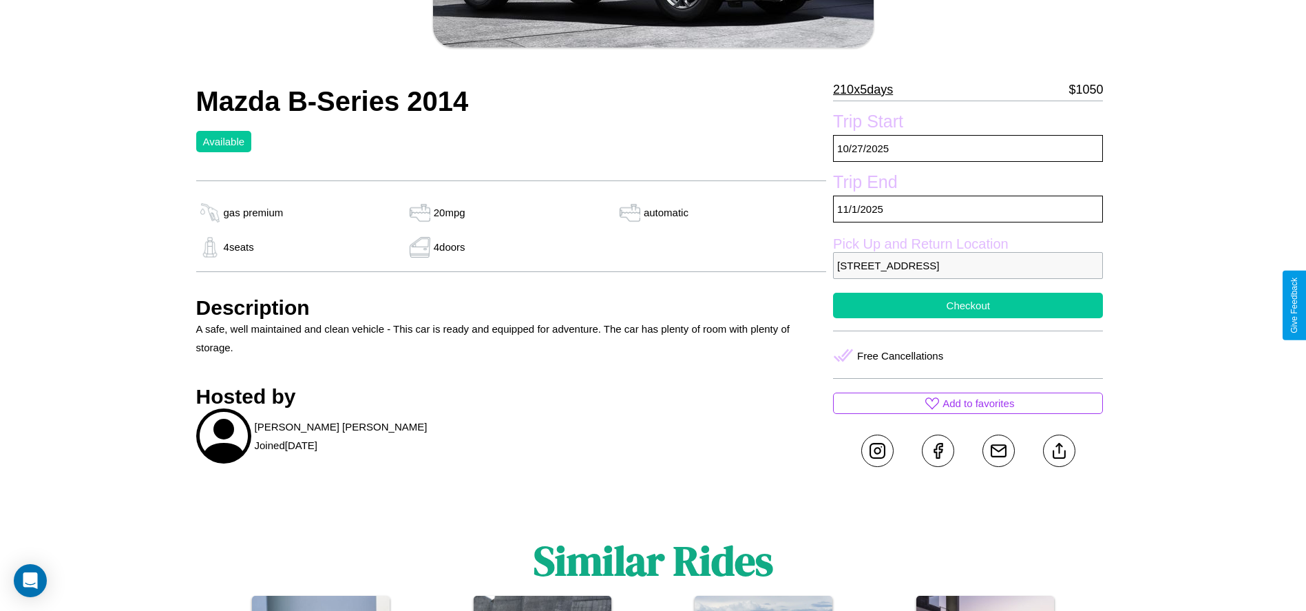
click at [968, 305] on button "Checkout" at bounding box center [968, 305] width 270 height 25
